Goal: Information Seeking & Learning: Learn about a topic

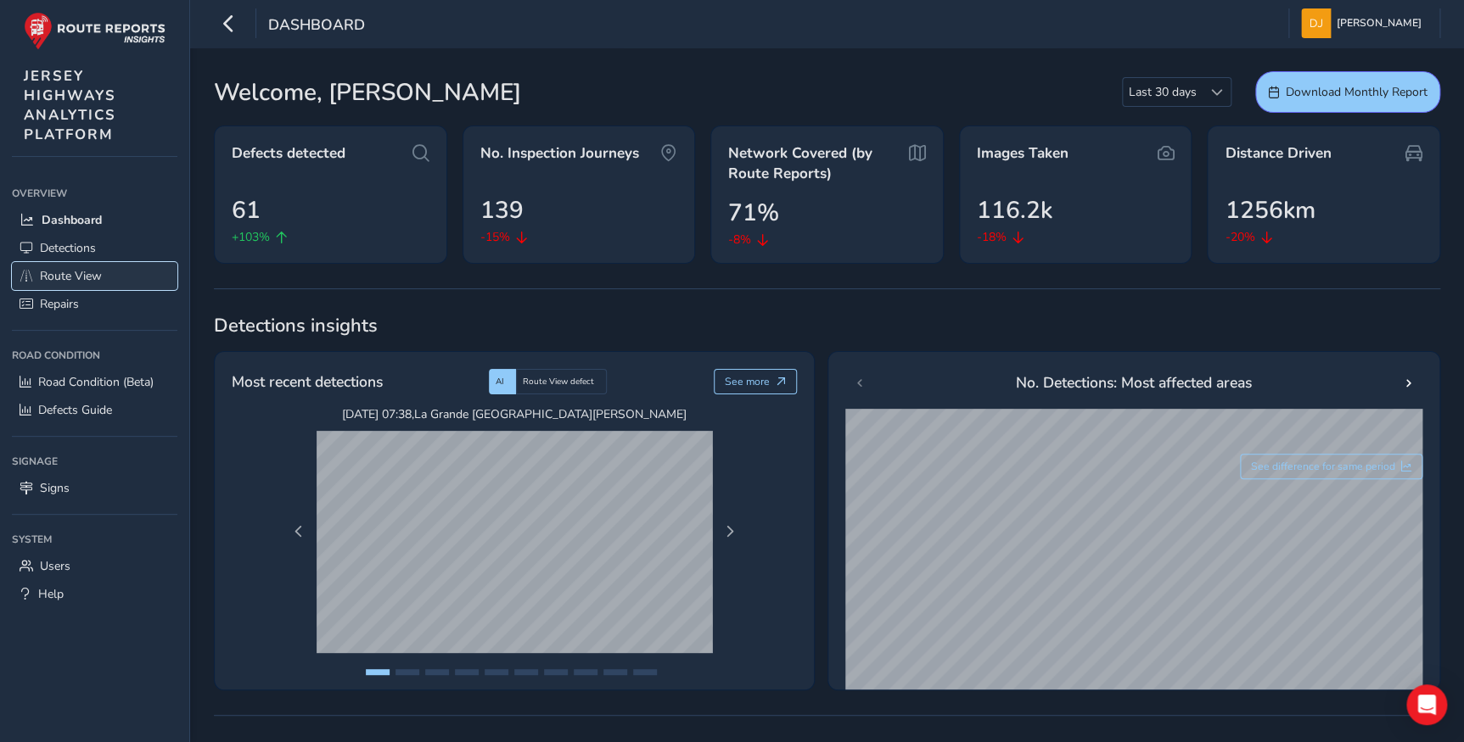
click at [64, 282] on span "Route View" at bounding box center [71, 276] width 62 height 16
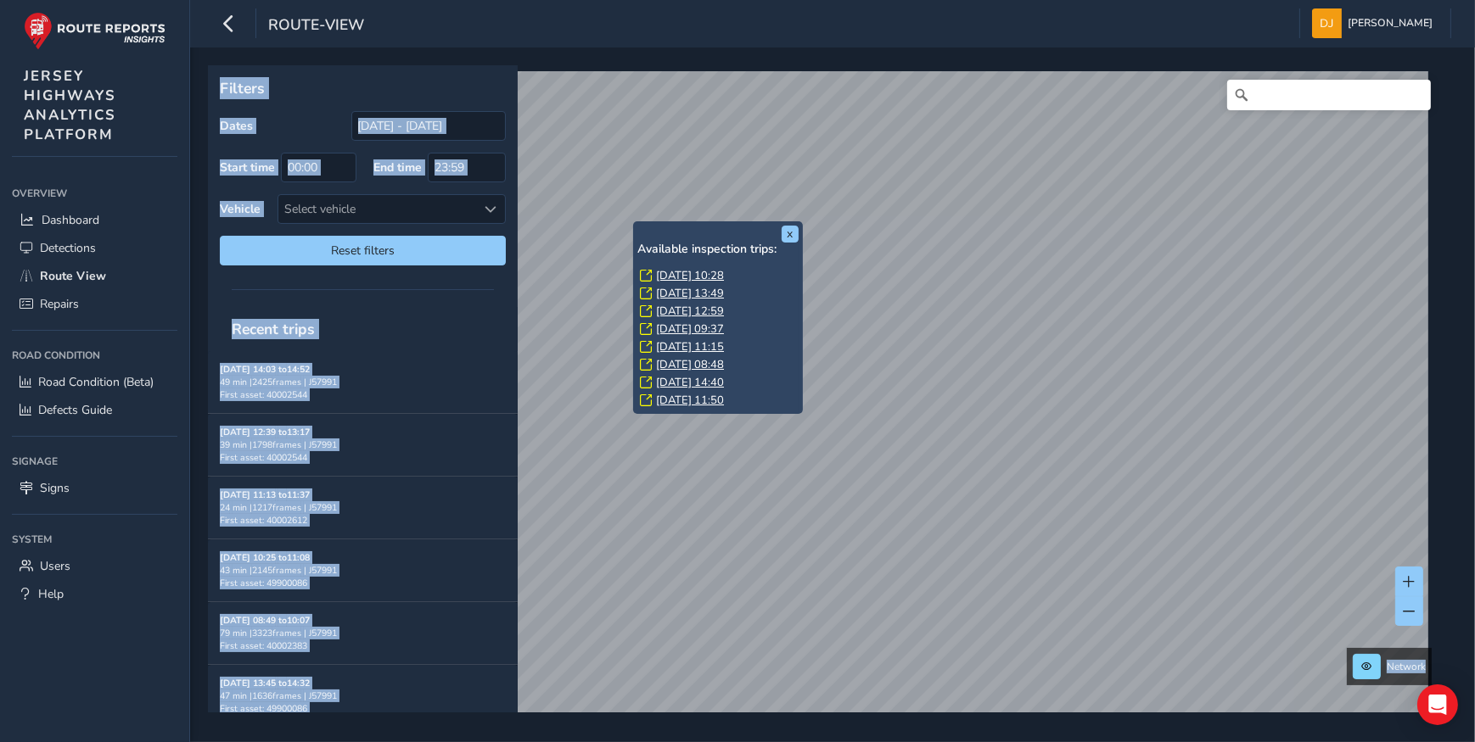
click at [713, 270] on link "[DATE] 10:28" at bounding box center [690, 275] width 68 height 15
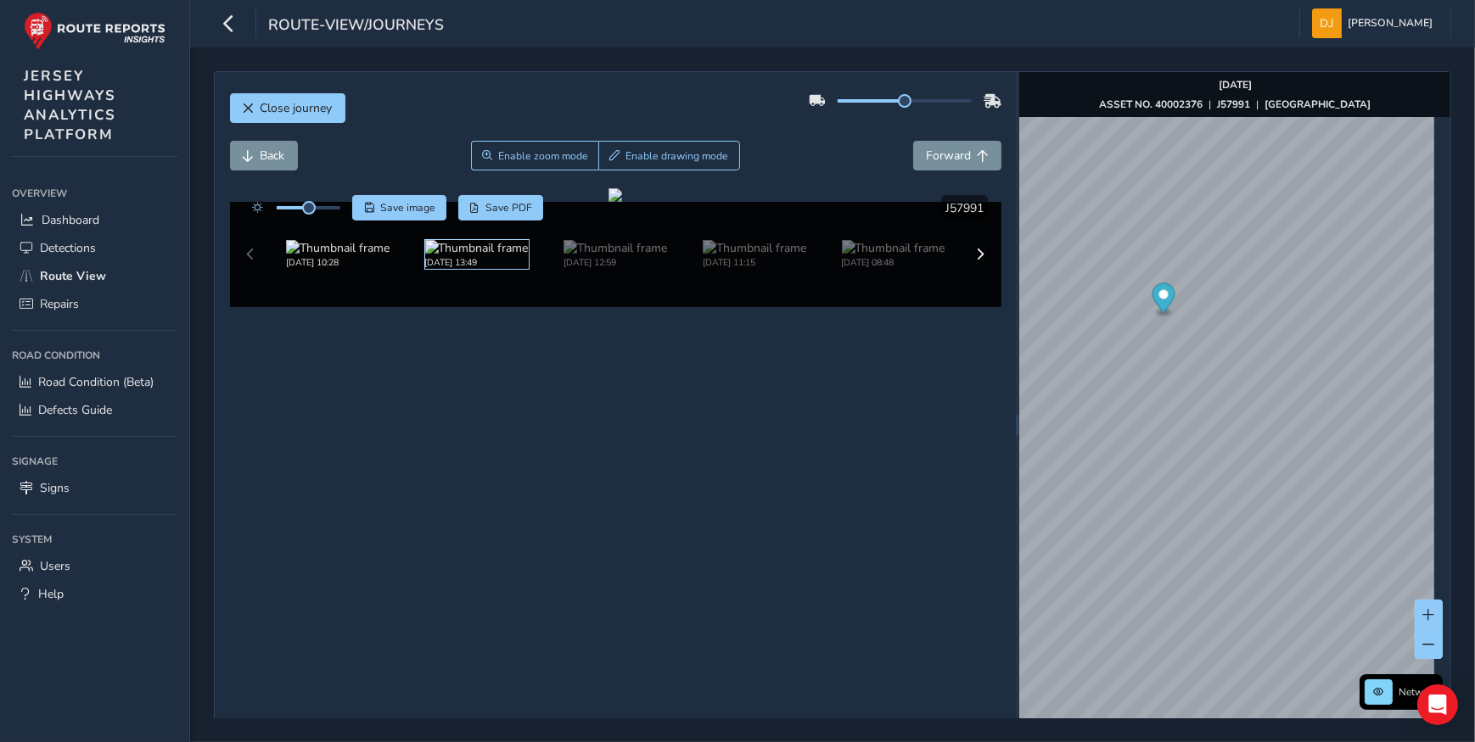
click at [504, 256] on img at bounding box center [477, 248] width 104 height 16
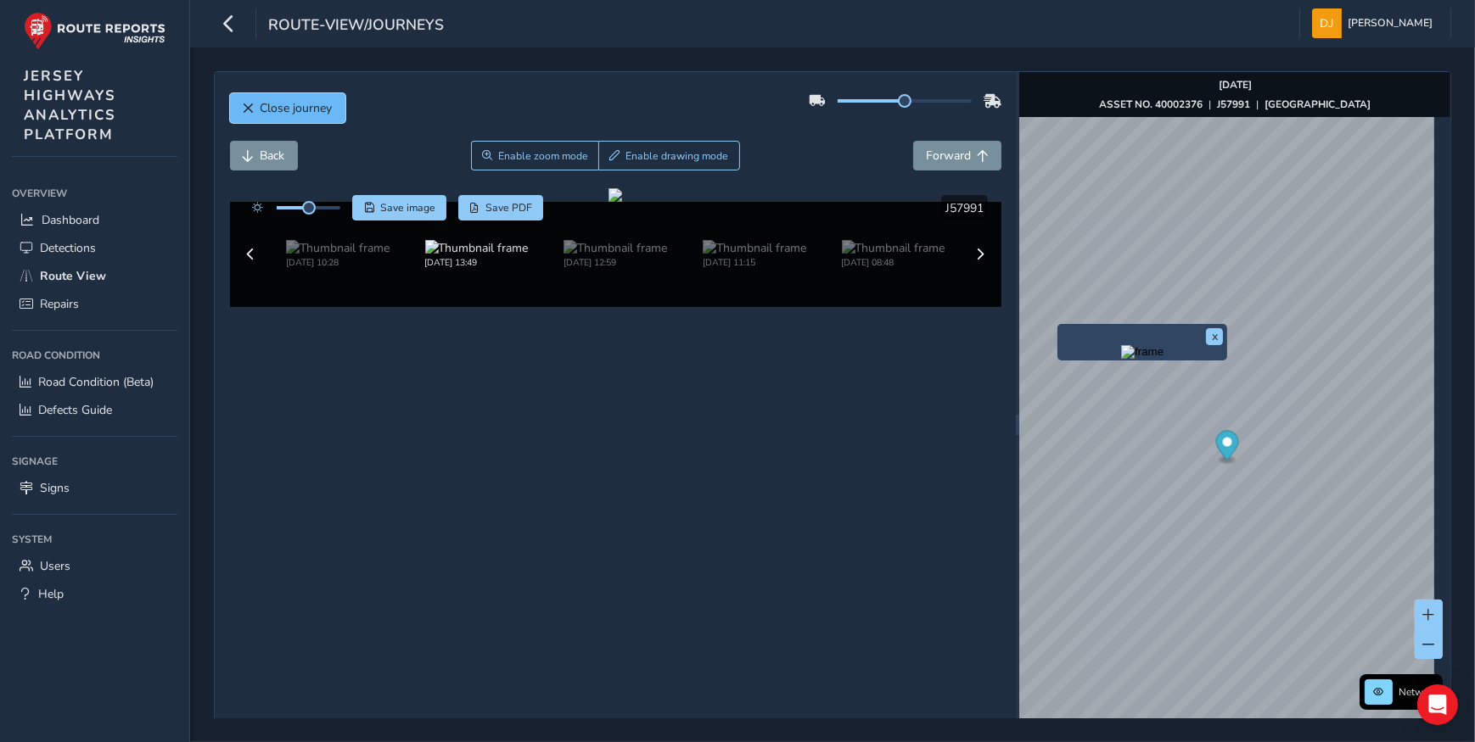
click at [246, 106] on span "Close journey" at bounding box center [249, 109] width 12 height 12
